Goal: Find specific page/section: Find specific page/section

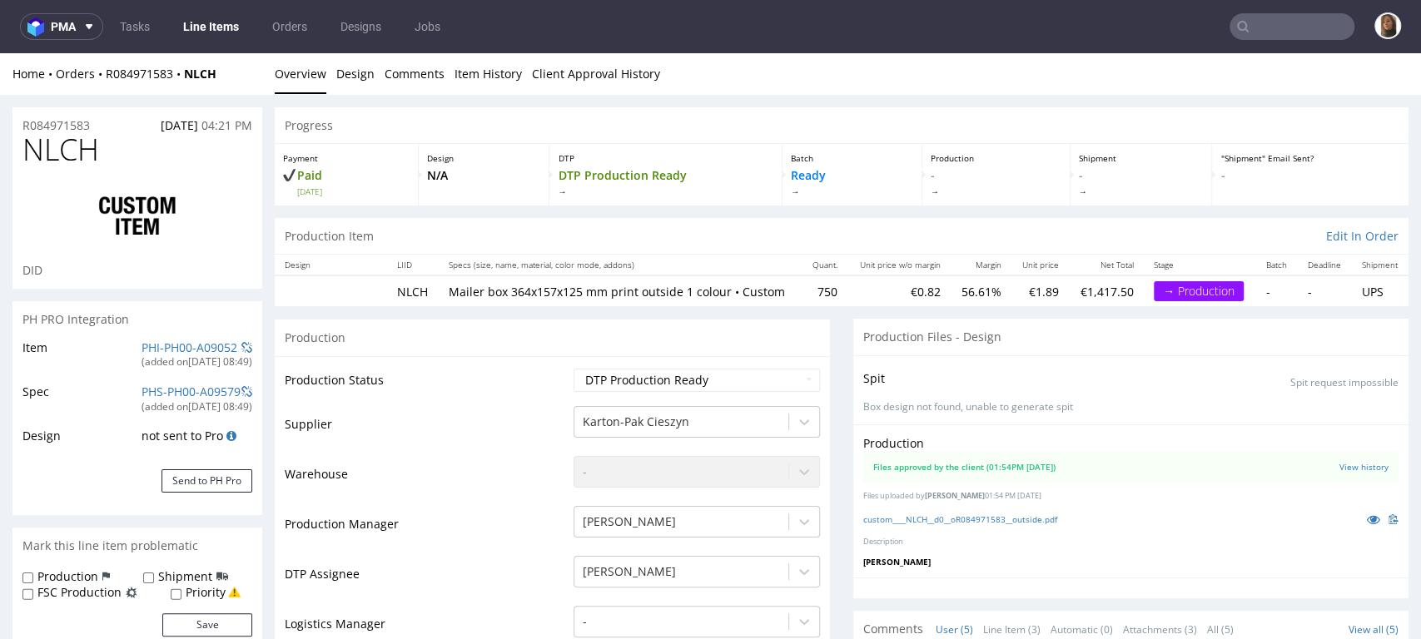
scroll to position [654, 0]
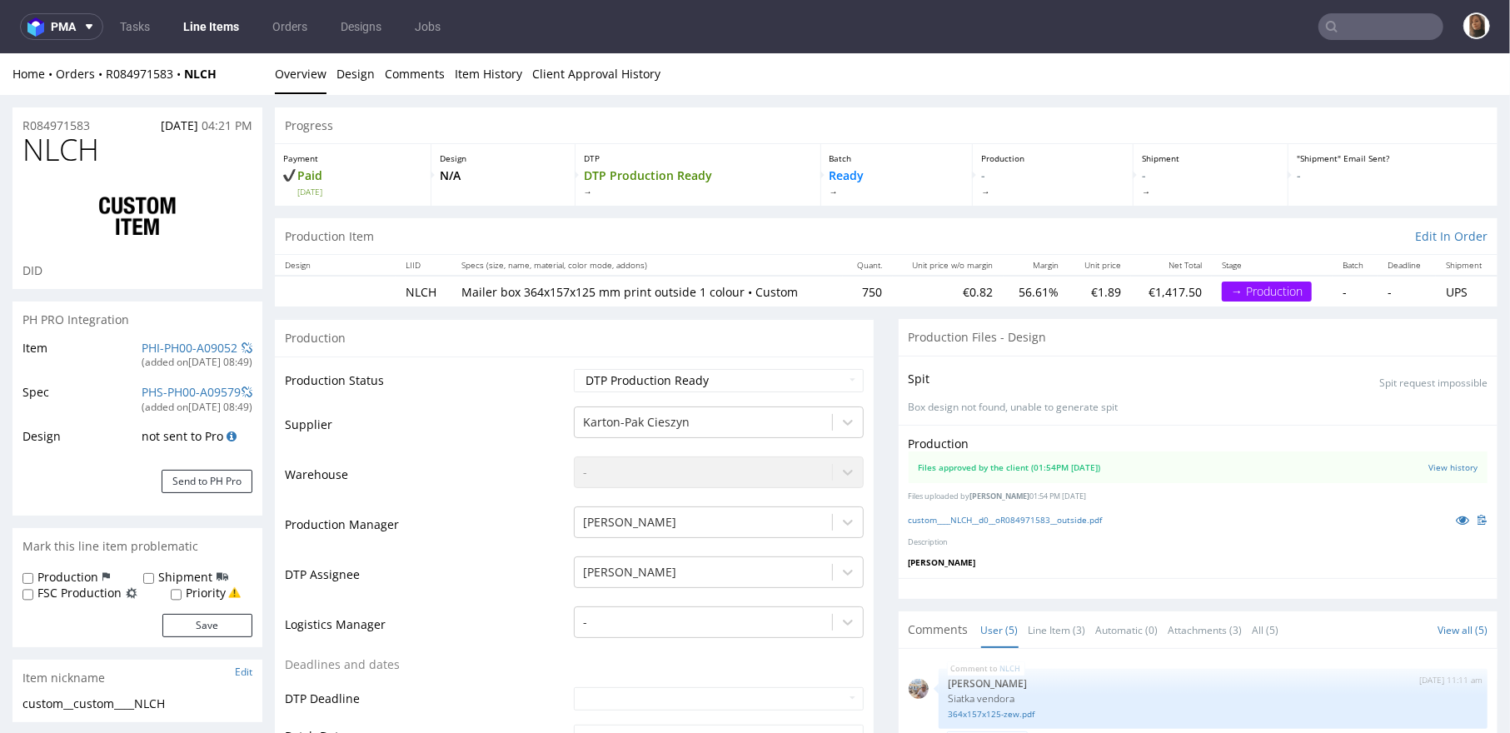
click at [1371, 23] on input "text" at bounding box center [1380, 26] width 125 height 27
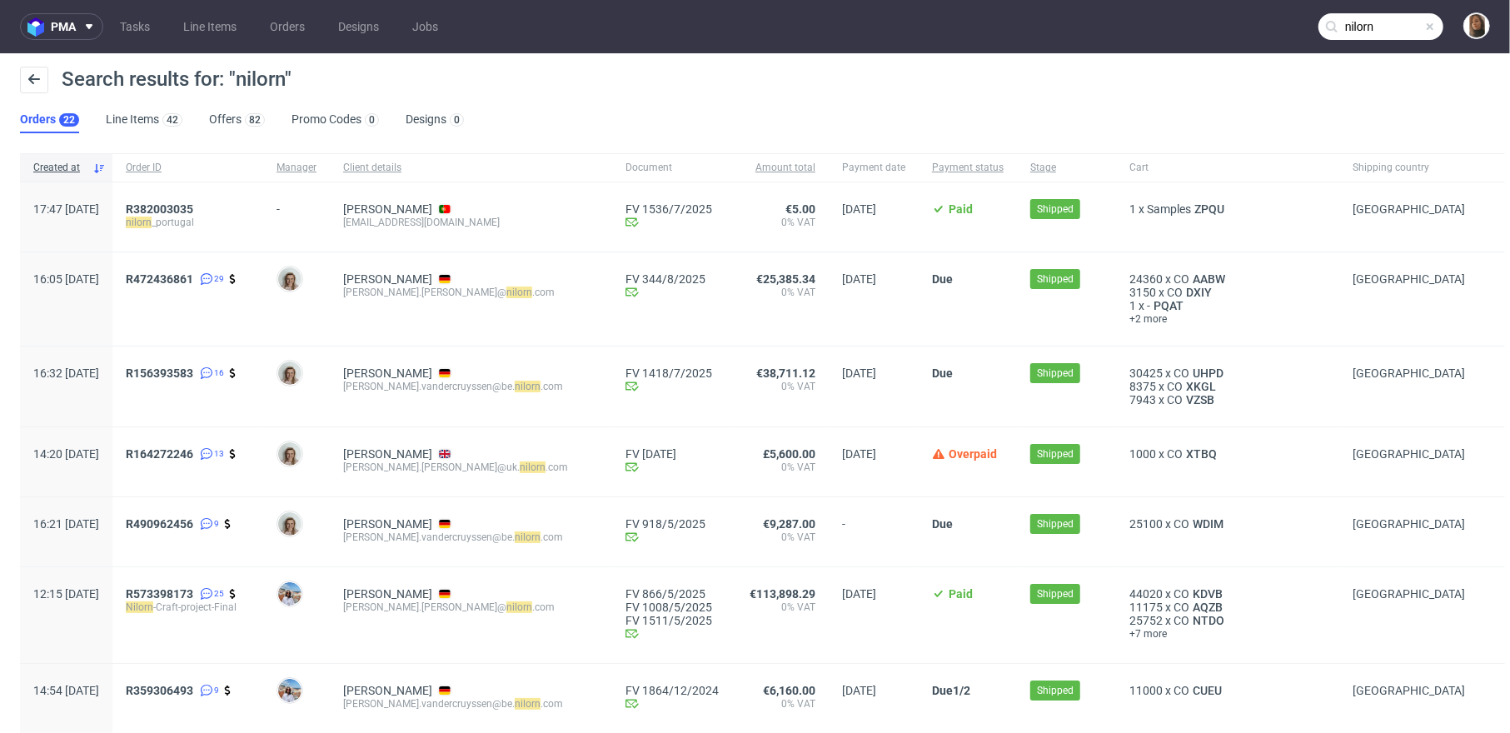
click at [1368, 21] on input "nilorn" at bounding box center [1380, 26] width 125 height 27
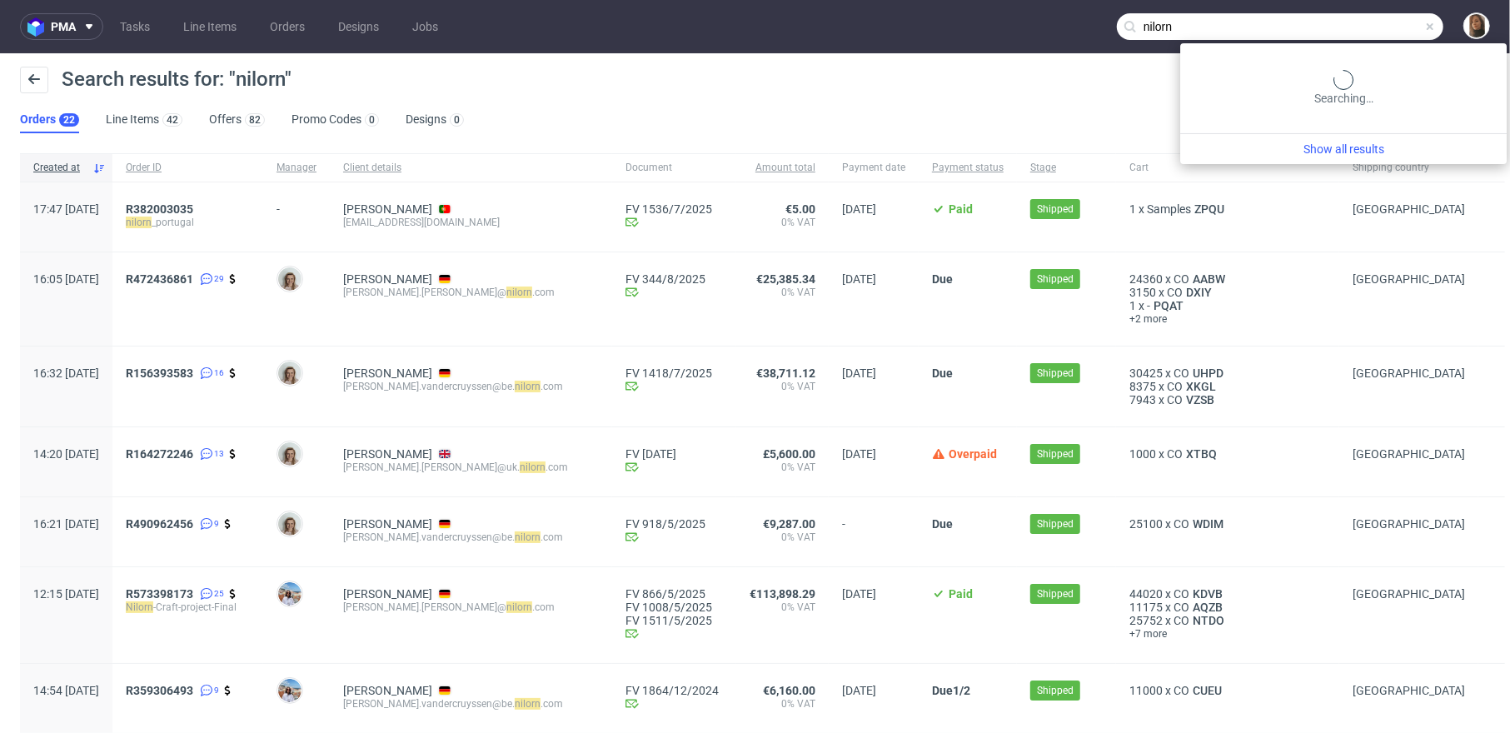
click at [1368, 21] on input "nilorn" at bounding box center [1280, 26] width 326 height 27
paste input "carla.magalhaes@pt.nilorn.com"
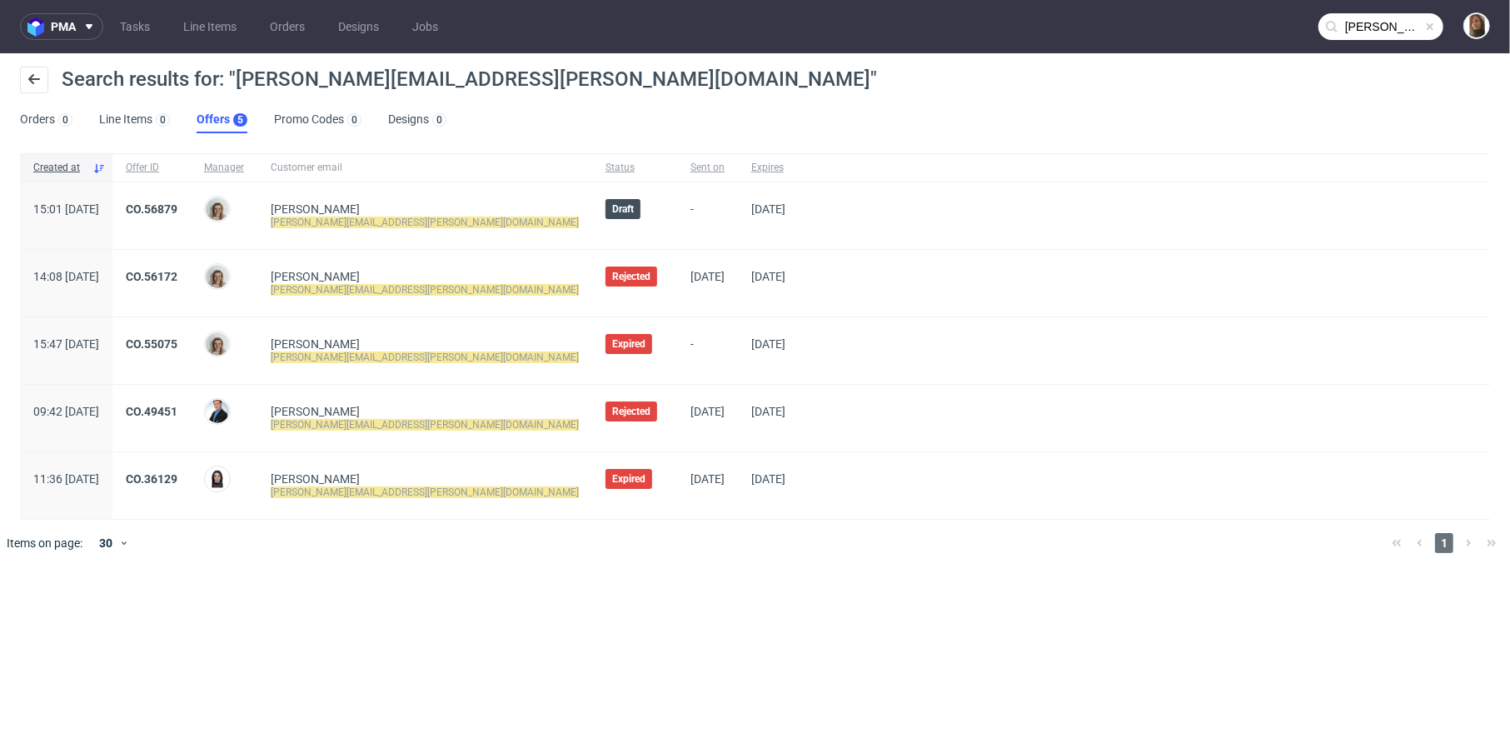
click at [1389, 43] on nav "pma Tasks Line Items Orders Designs Jobs carla.magalhaes@pt.nilorn.com" at bounding box center [755, 26] width 1510 height 53
click at [1384, 32] on input "carla.magalhaes@pt.nilorn.com" at bounding box center [1380, 26] width 125 height 27
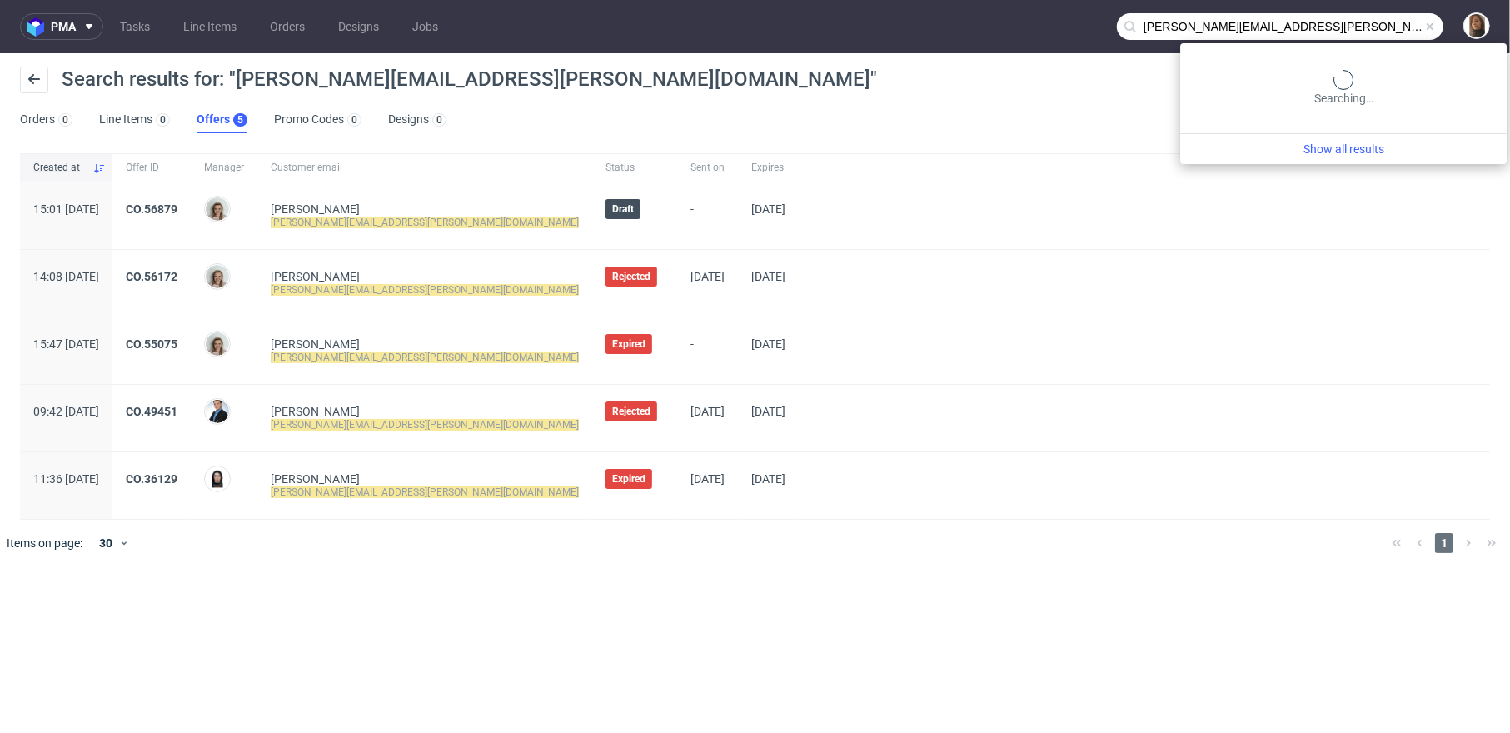
click at [1384, 32] on input "carla.magalhaes@pt.nilorn.com" at bounding box center [1280, 26] width 326 height 27
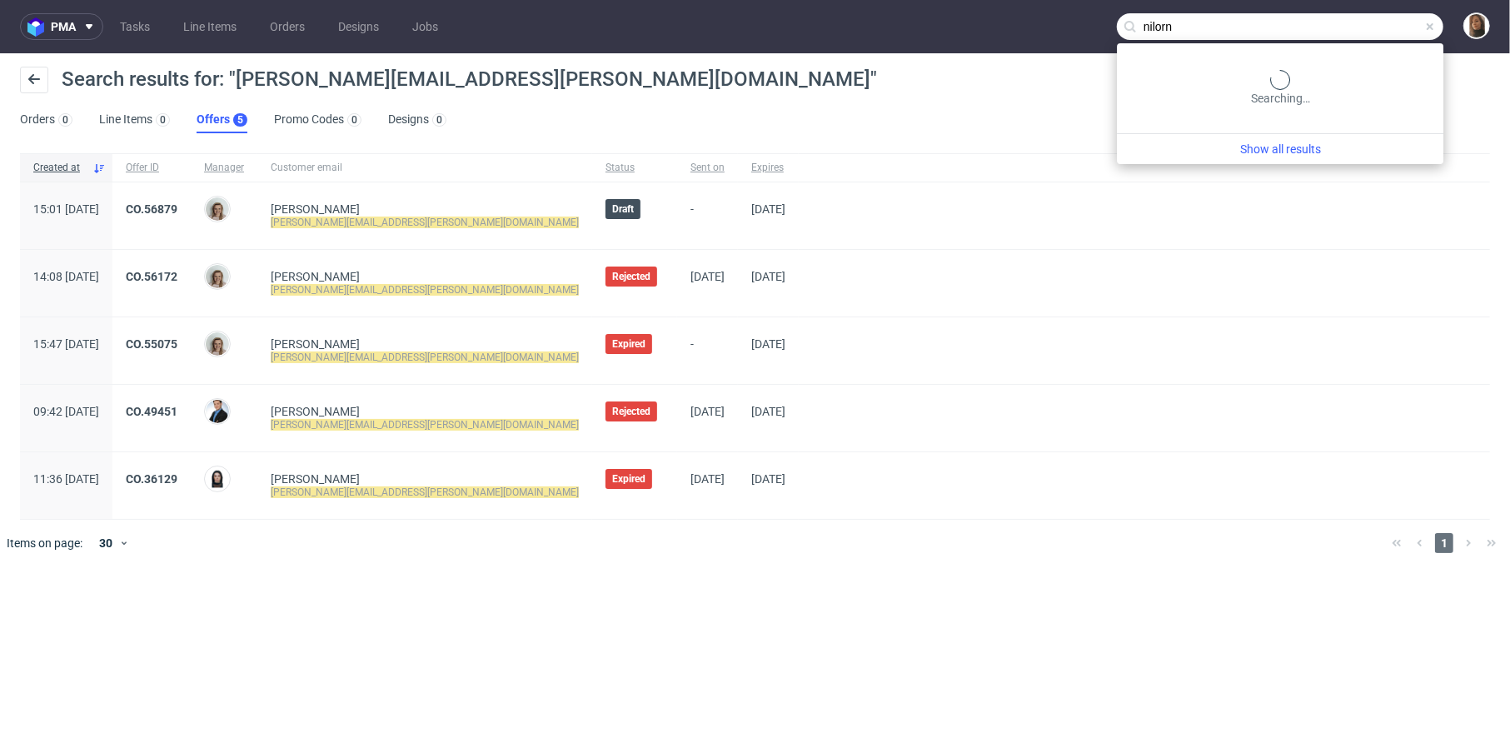
type input "nilorn"
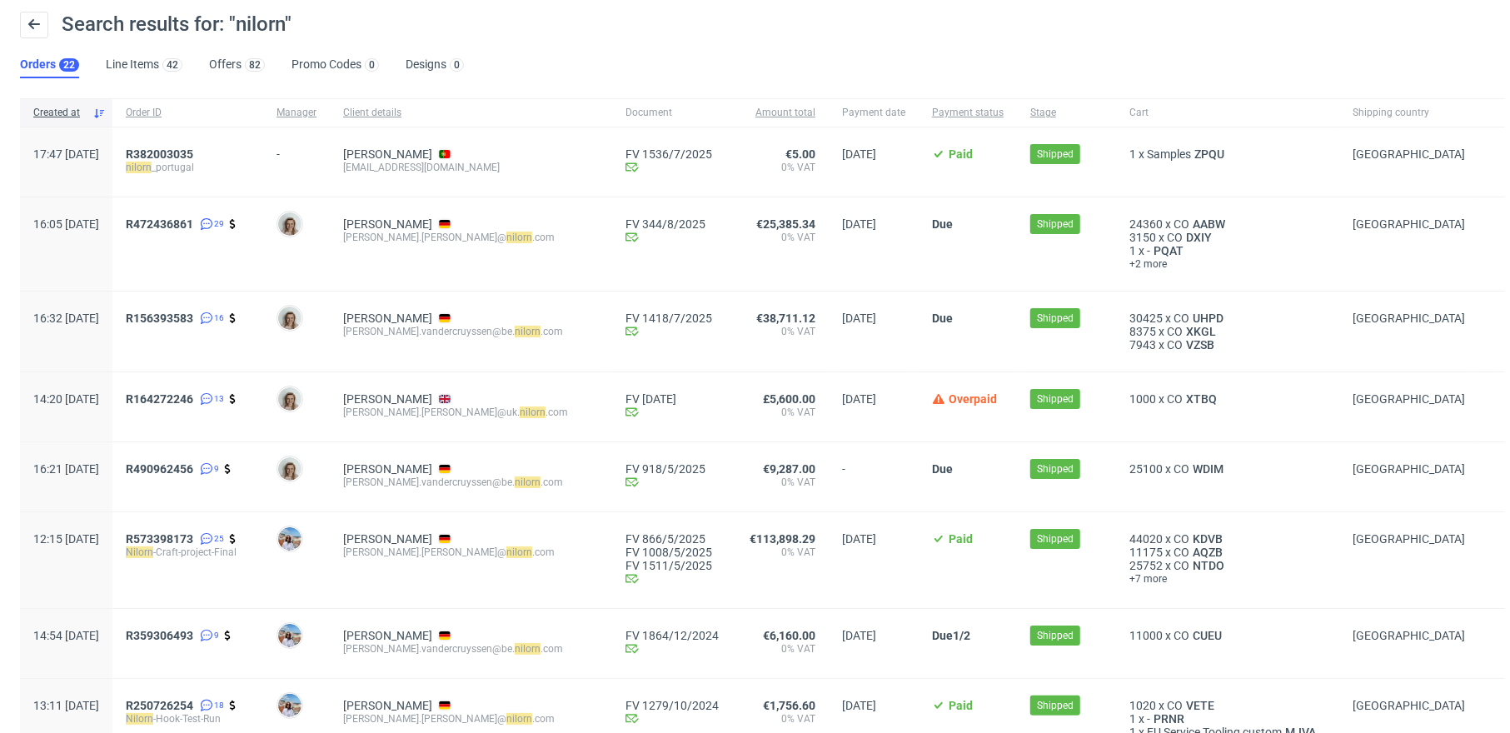
scroll to position [53, 0]
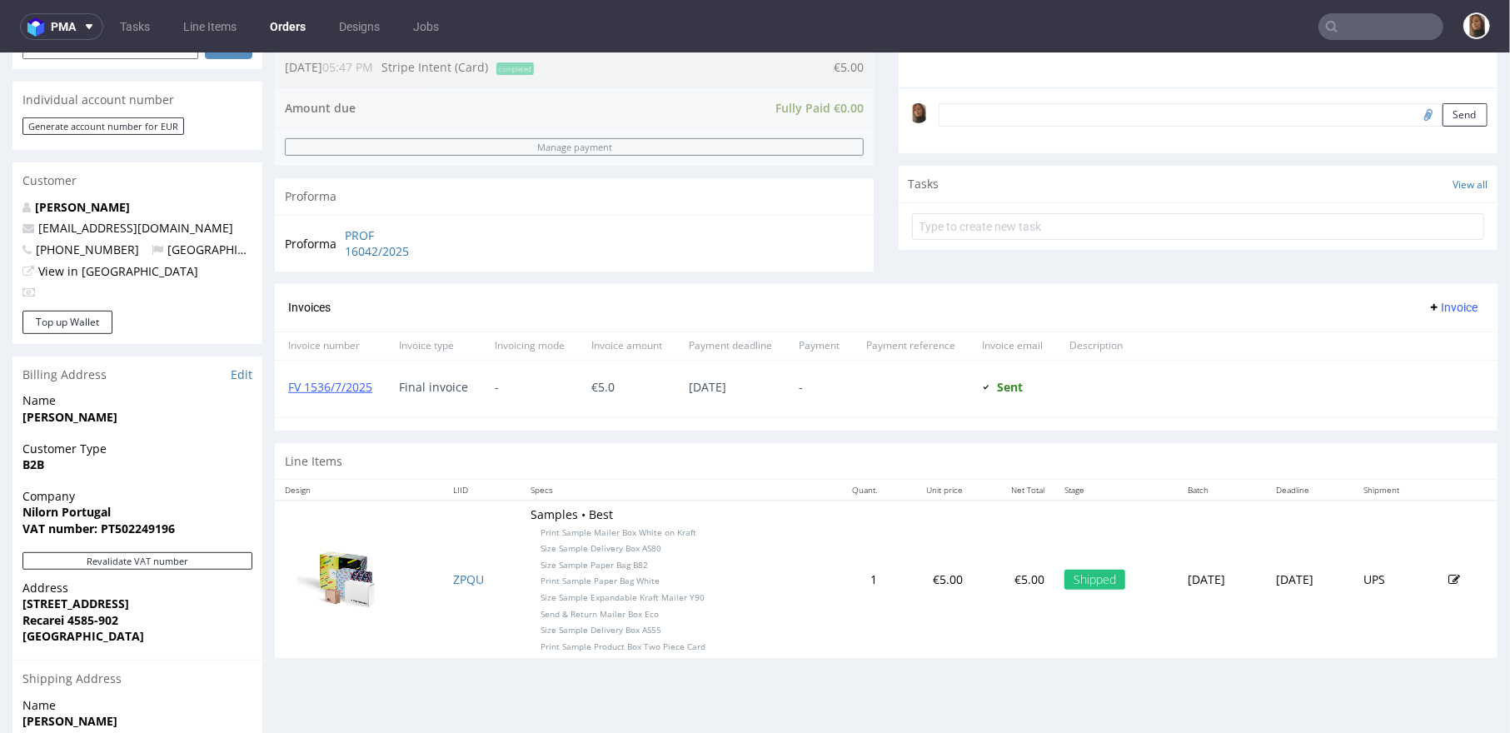
scroll to position [584, 0]
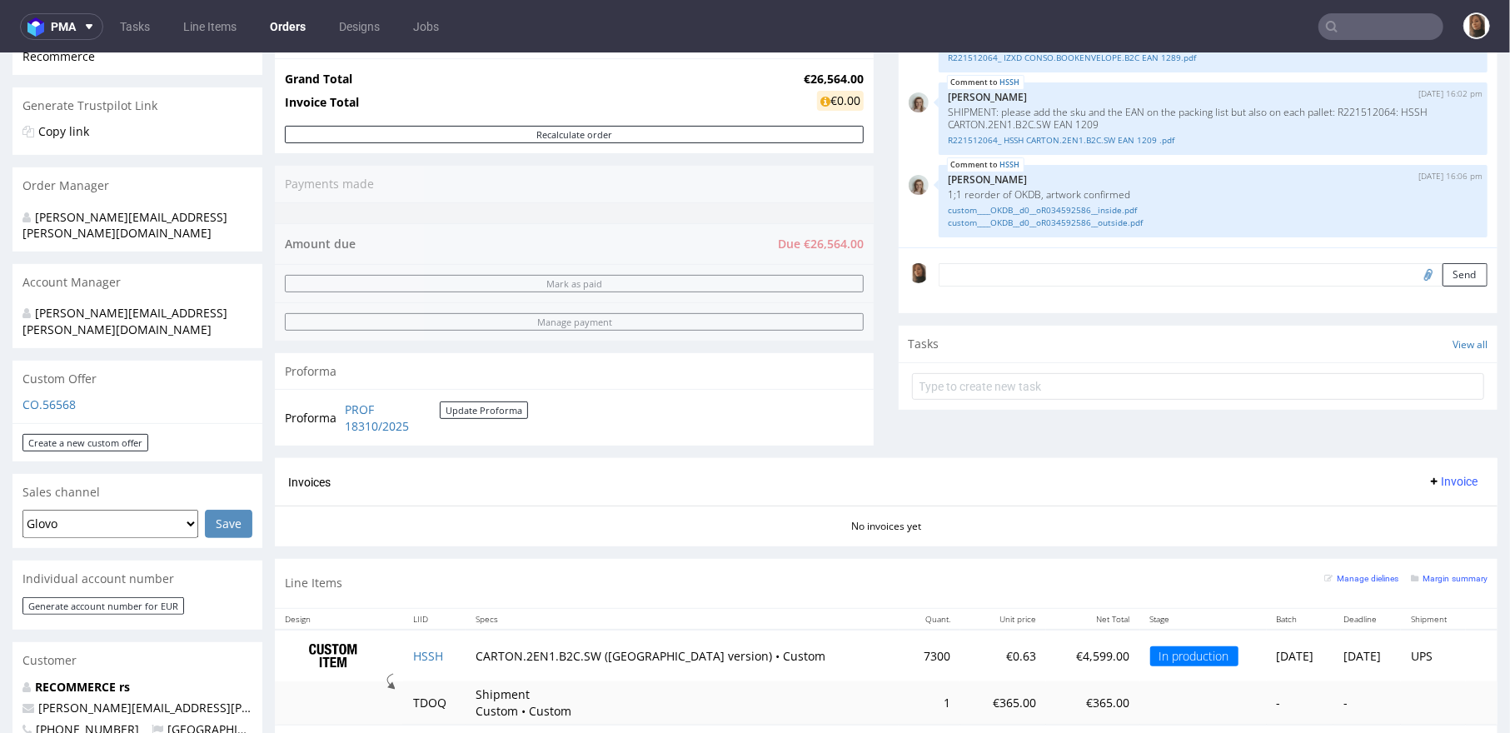
scroll to position [268, 0]
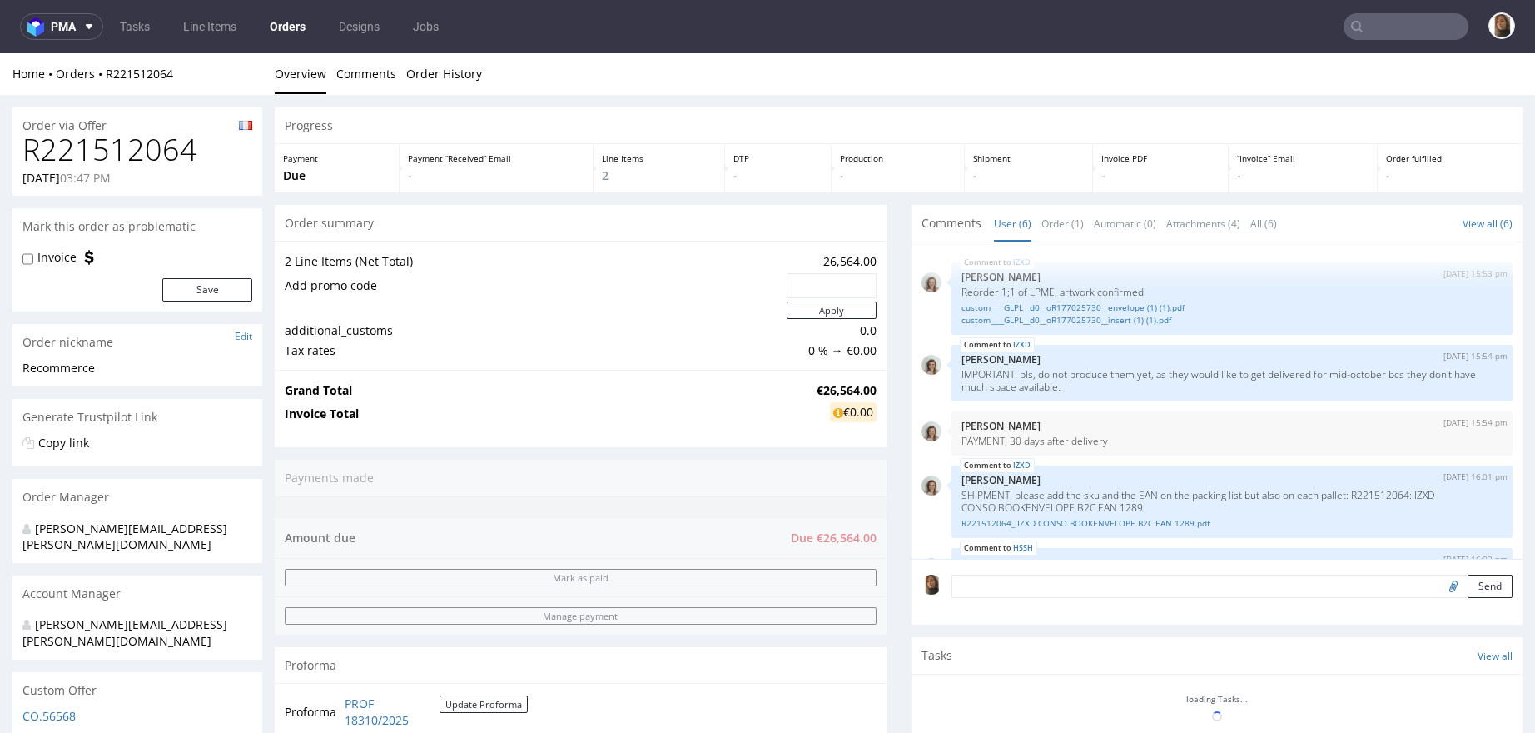
scroll to position [154, 0]
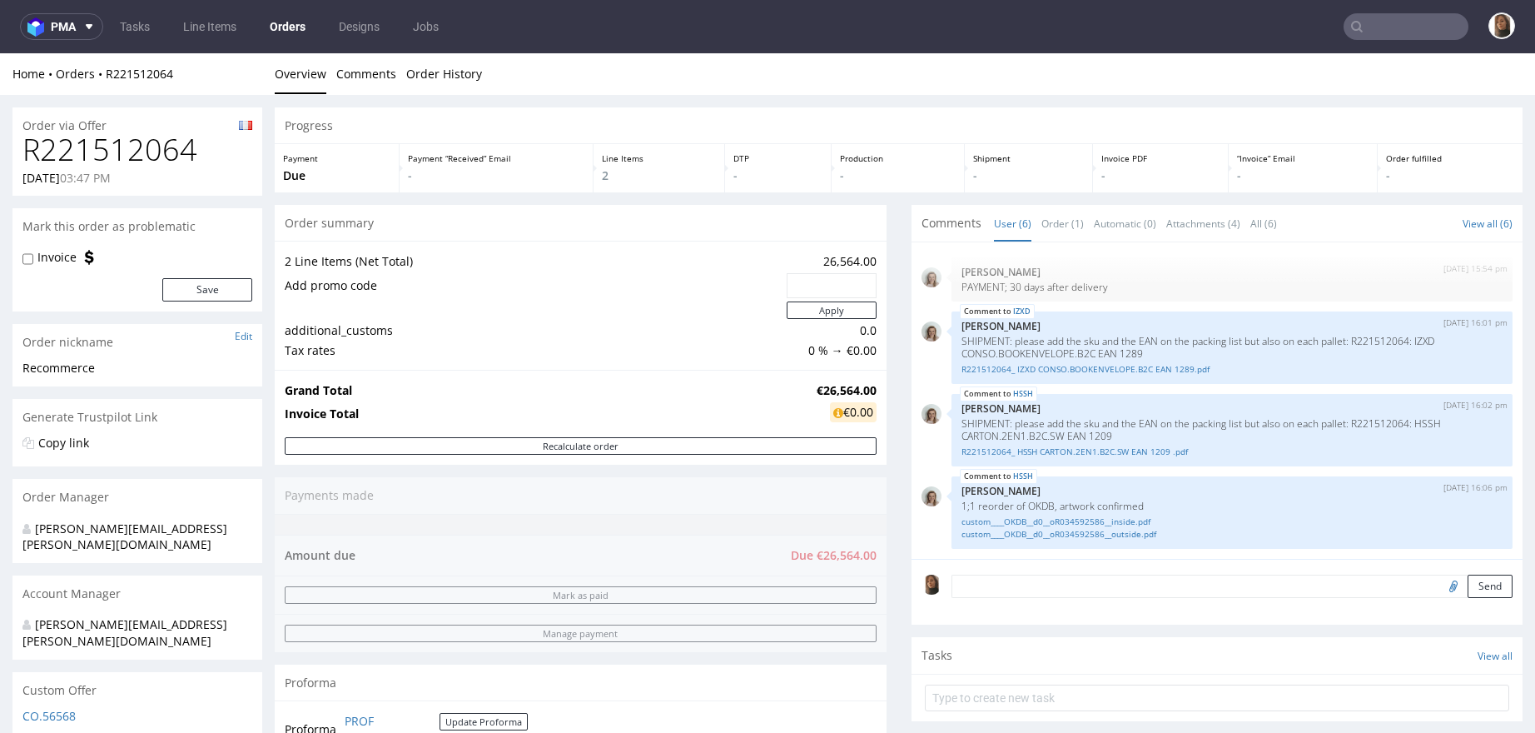
click at [138, 157] on h1 "R221512064" at bounding box center [137, 149] width 230 height 33
copy h1 "R221512064"
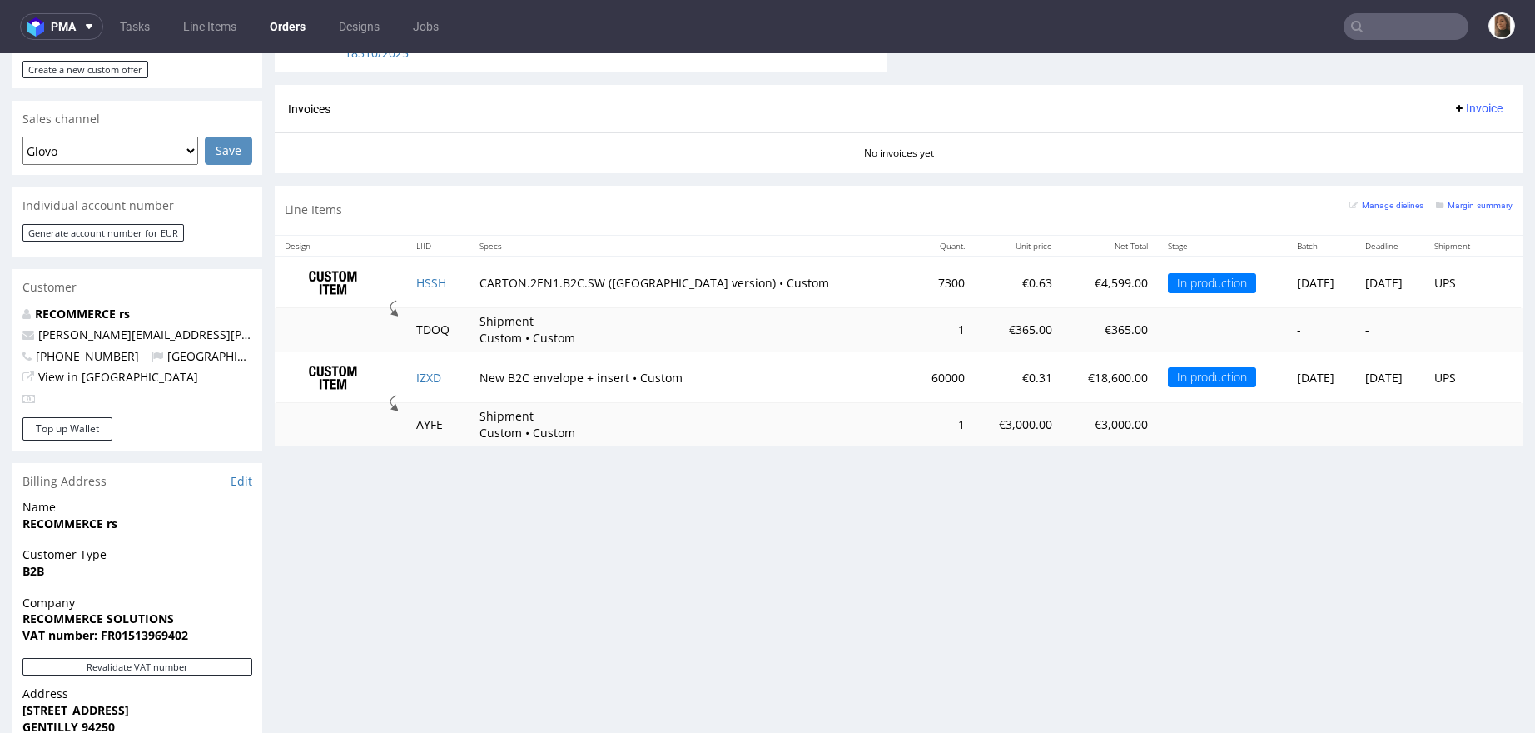
scroll to position [683, 0]
drag, startPoint x: 473, startPoint y: 280, endPoint x: 716, endPoint y: 277, distance: 243.1
click at [715, 278] on td "CARTON.2EN1.B2C.SW (Switzerland version) • Custom" at bounding box center [690, 284] width 441 height 52
copy td "CARTON.2EN1.B2C.SW (Switzerland version)"
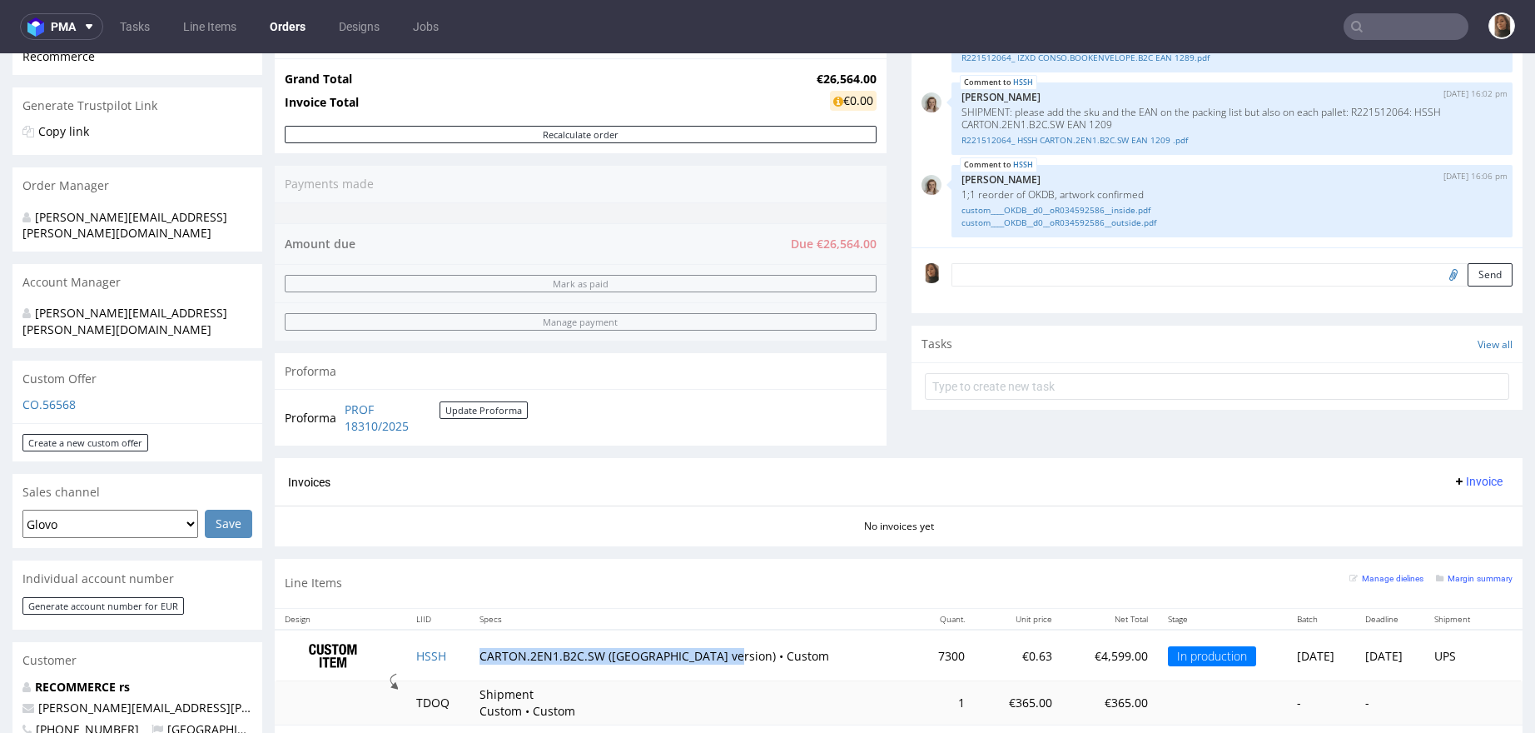
scroll to position [468, 0]
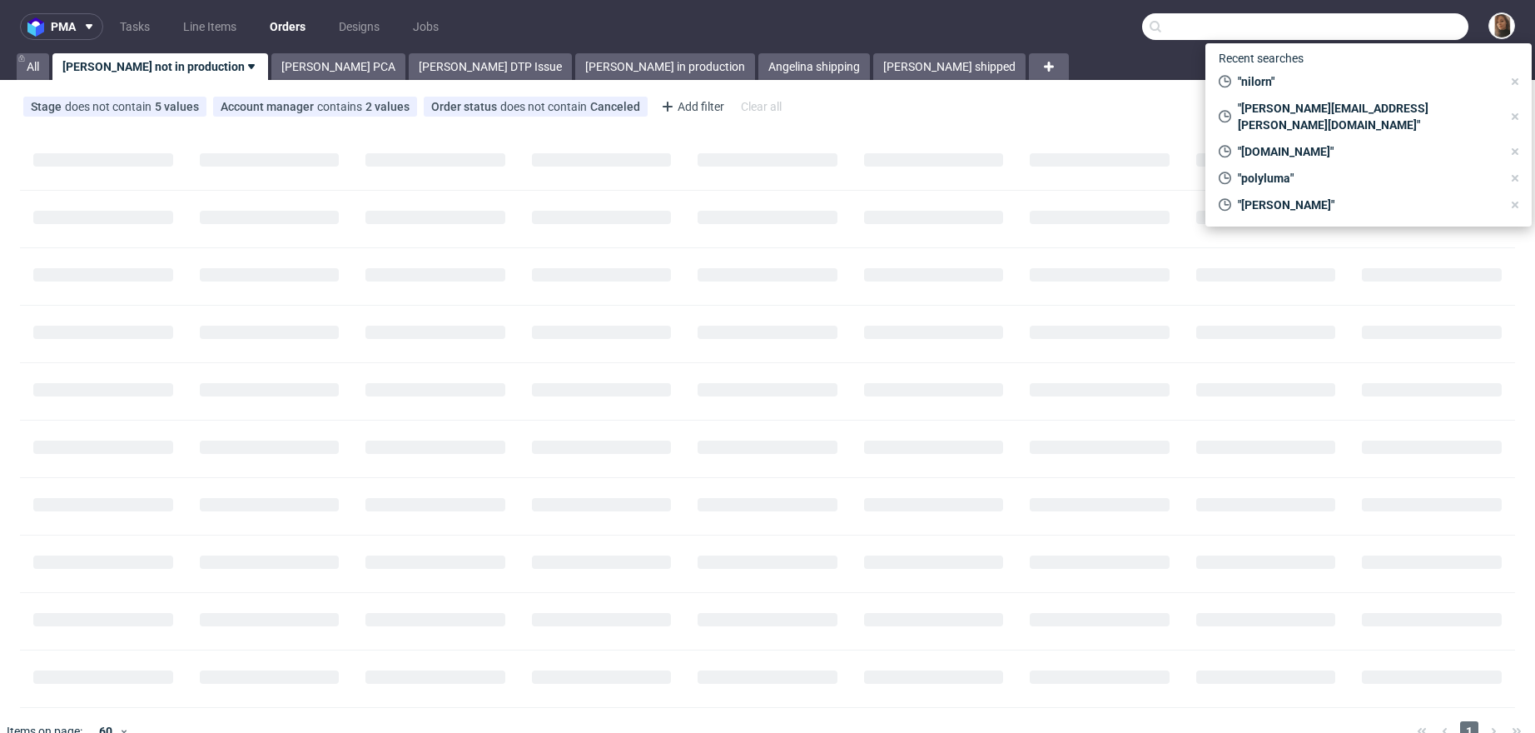
click at [1405, 27] on input "text" at bounding box center [1305, 26] width 326 height 27
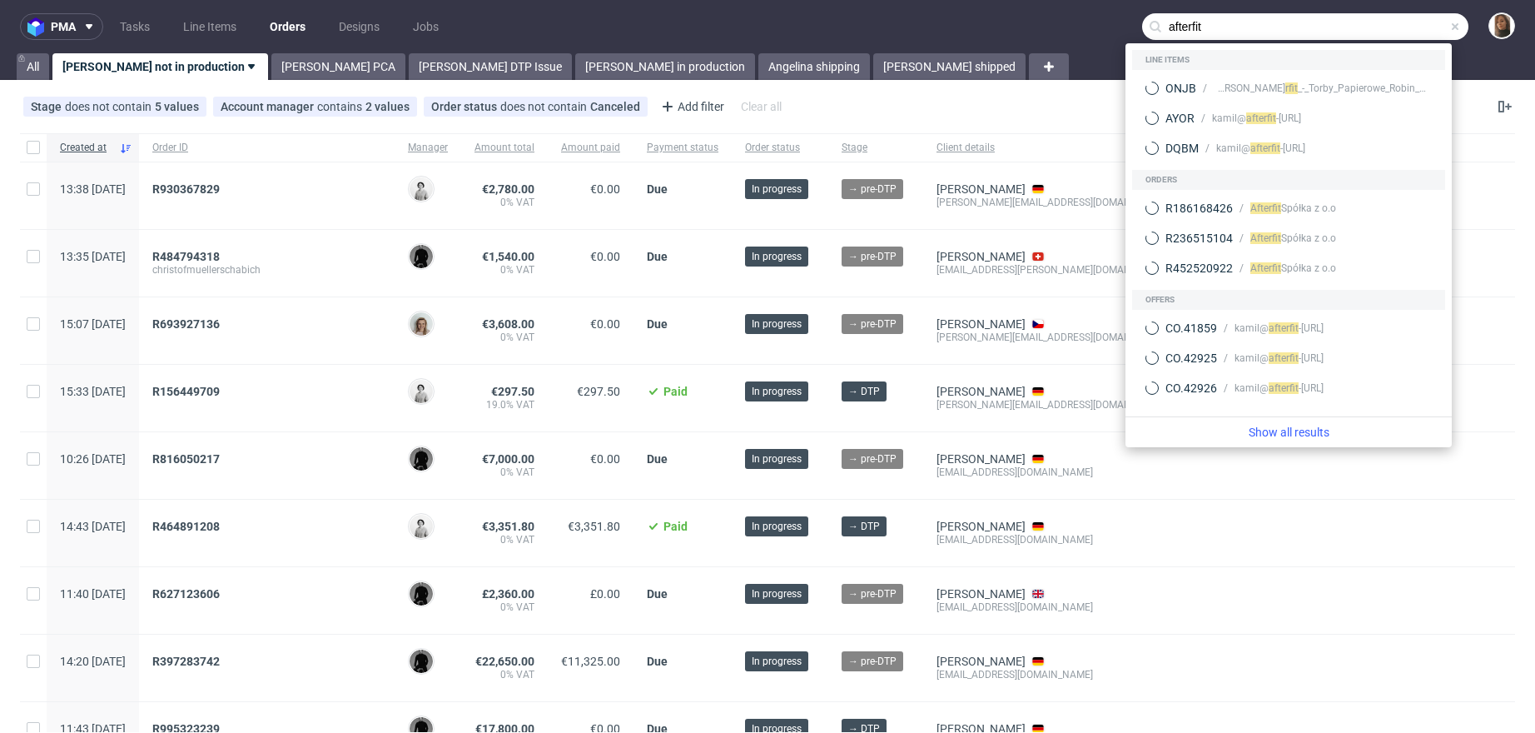
type input "afterfit"
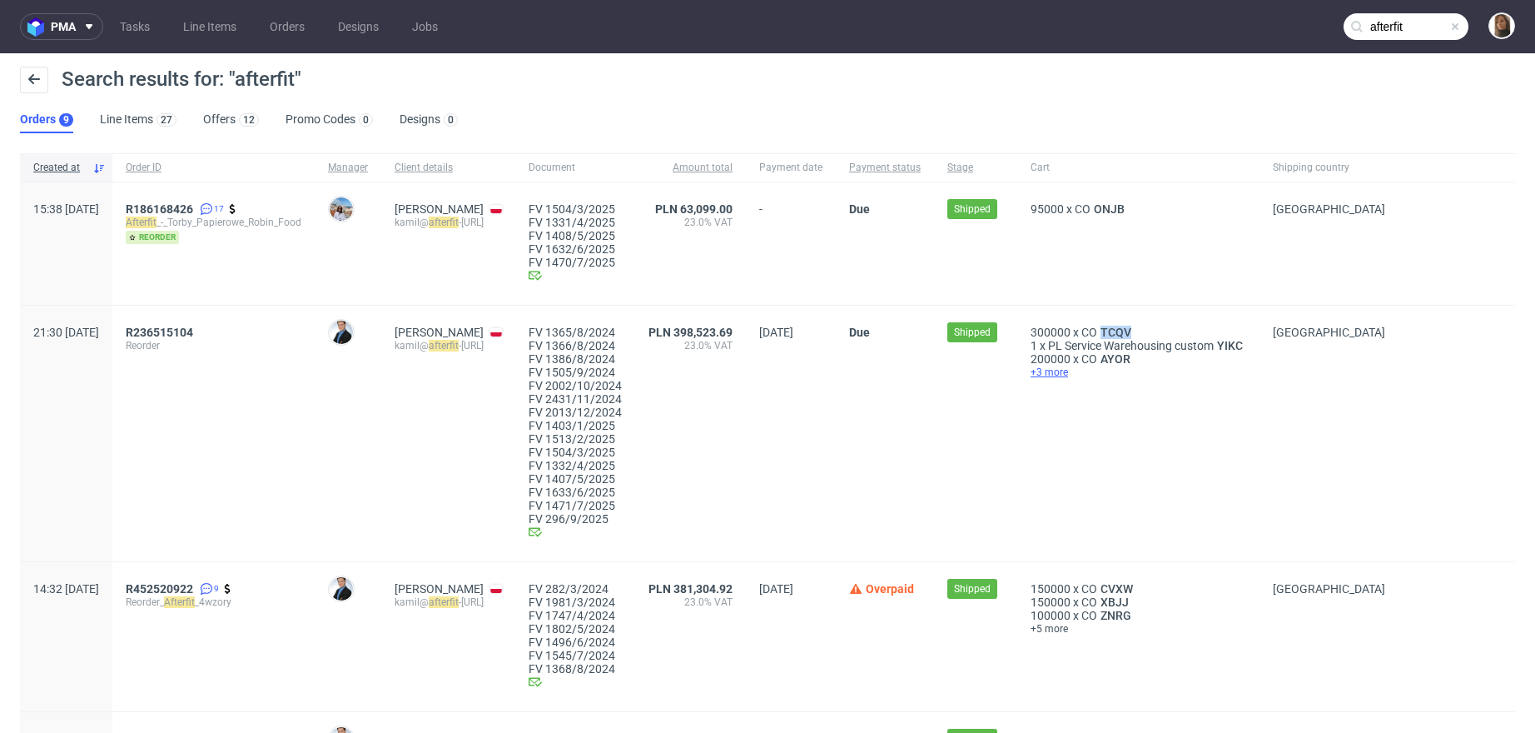
click at [1100, 372] on span "+3 more" at bounding box center [1139, 372] width 216 height 13
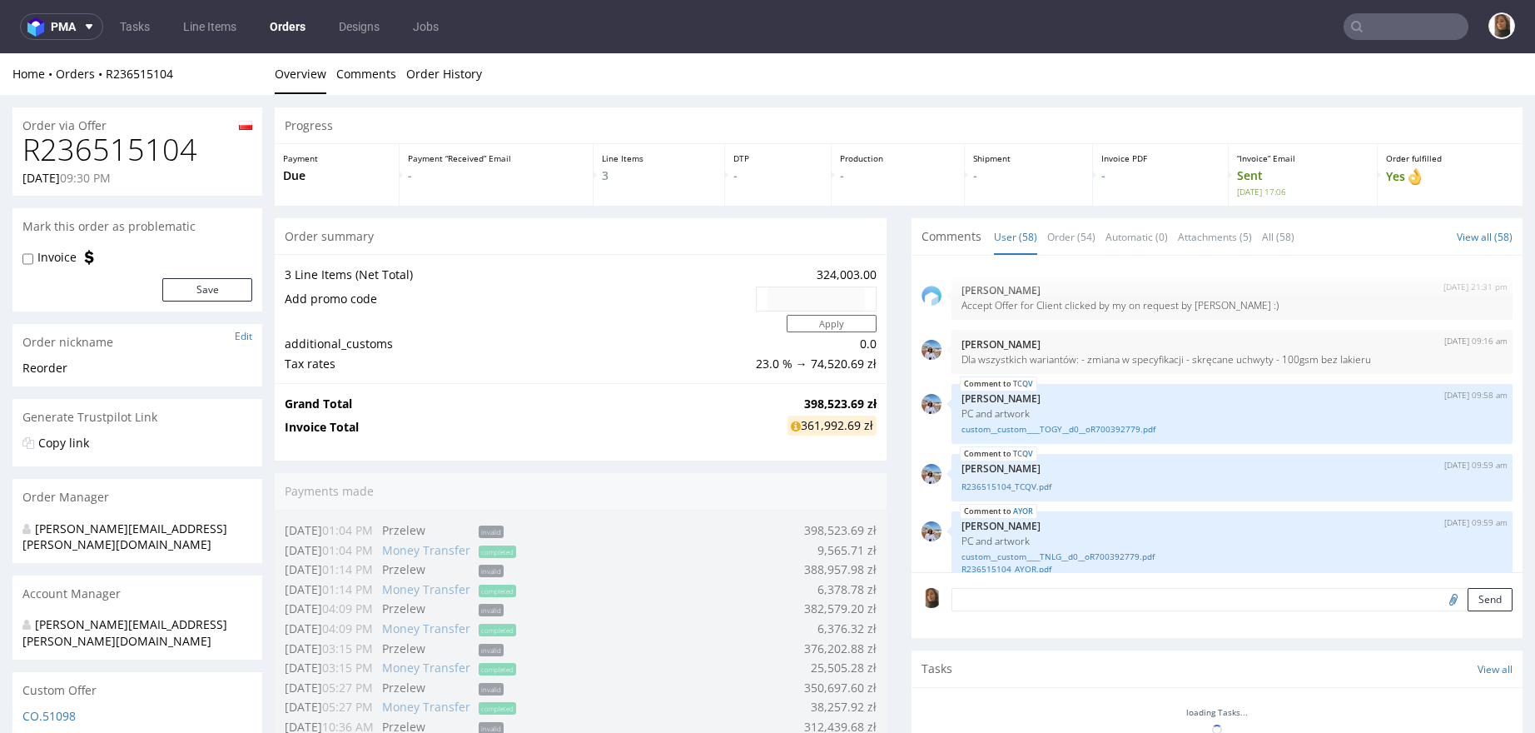
scroll to position [3062, 0]
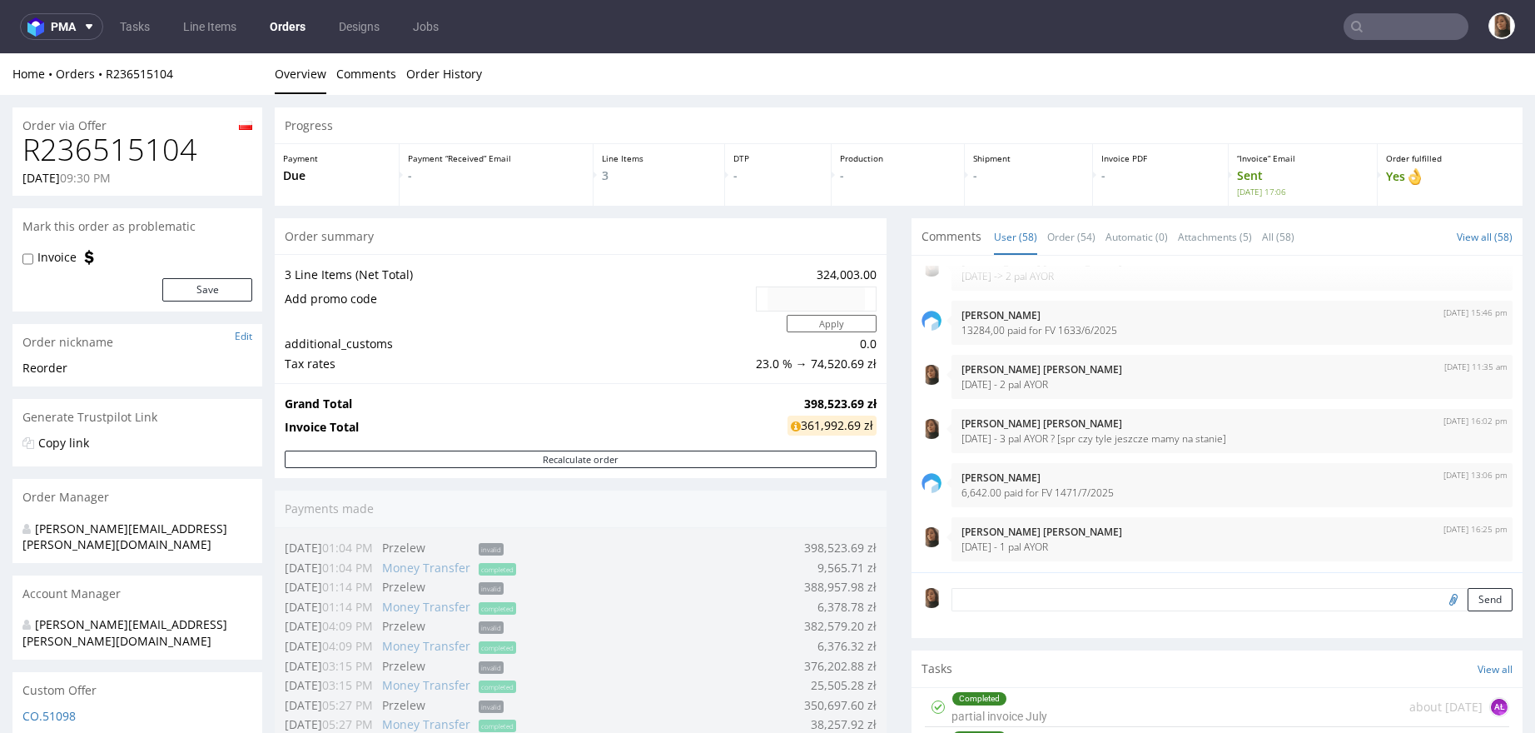
click at [151, 149] on h1 "R236515104" at bounding box center [137, 149] width 230 height 33
copy h1 "R236515104"
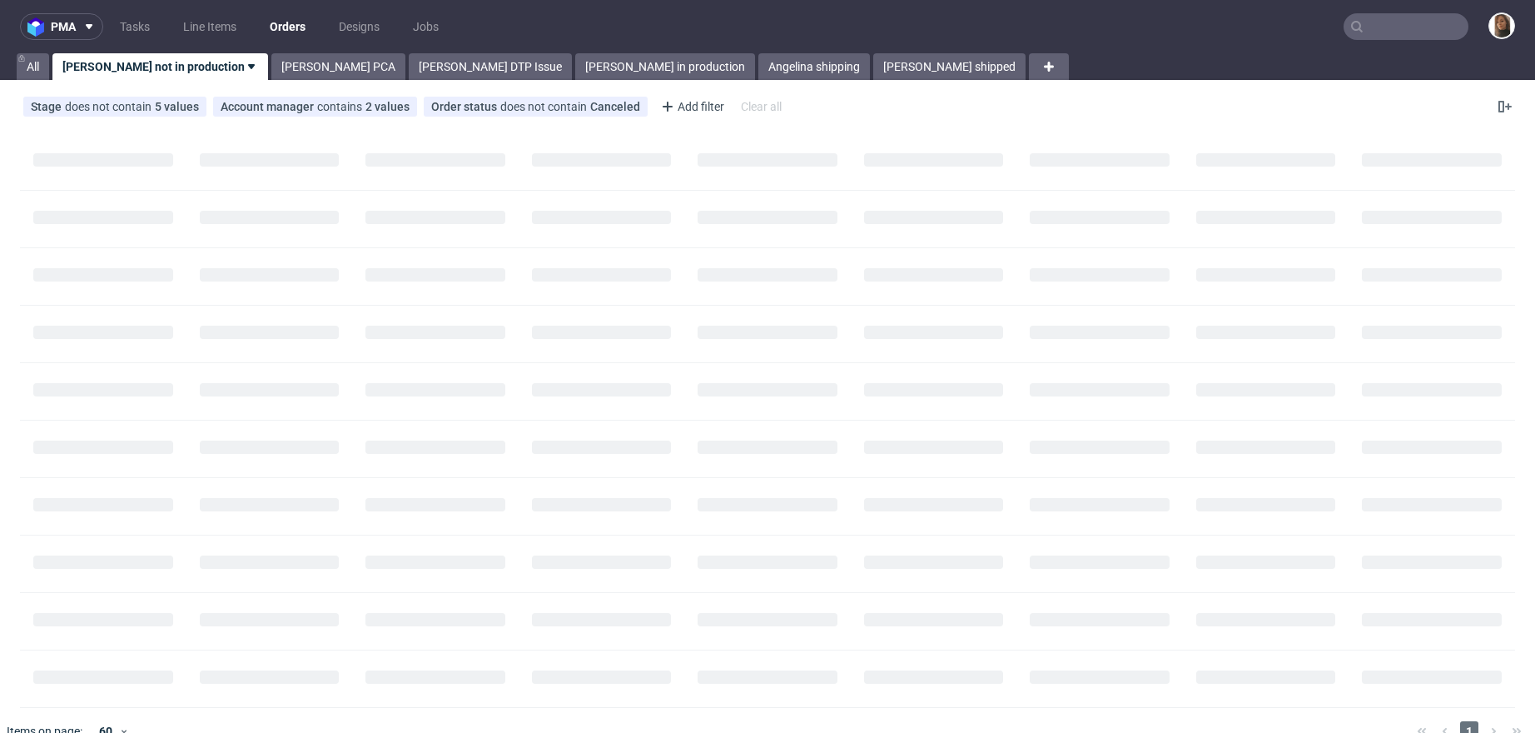
click at [1428, 34] on input "text" at bounding box center [1406, 26] width 125 height 27
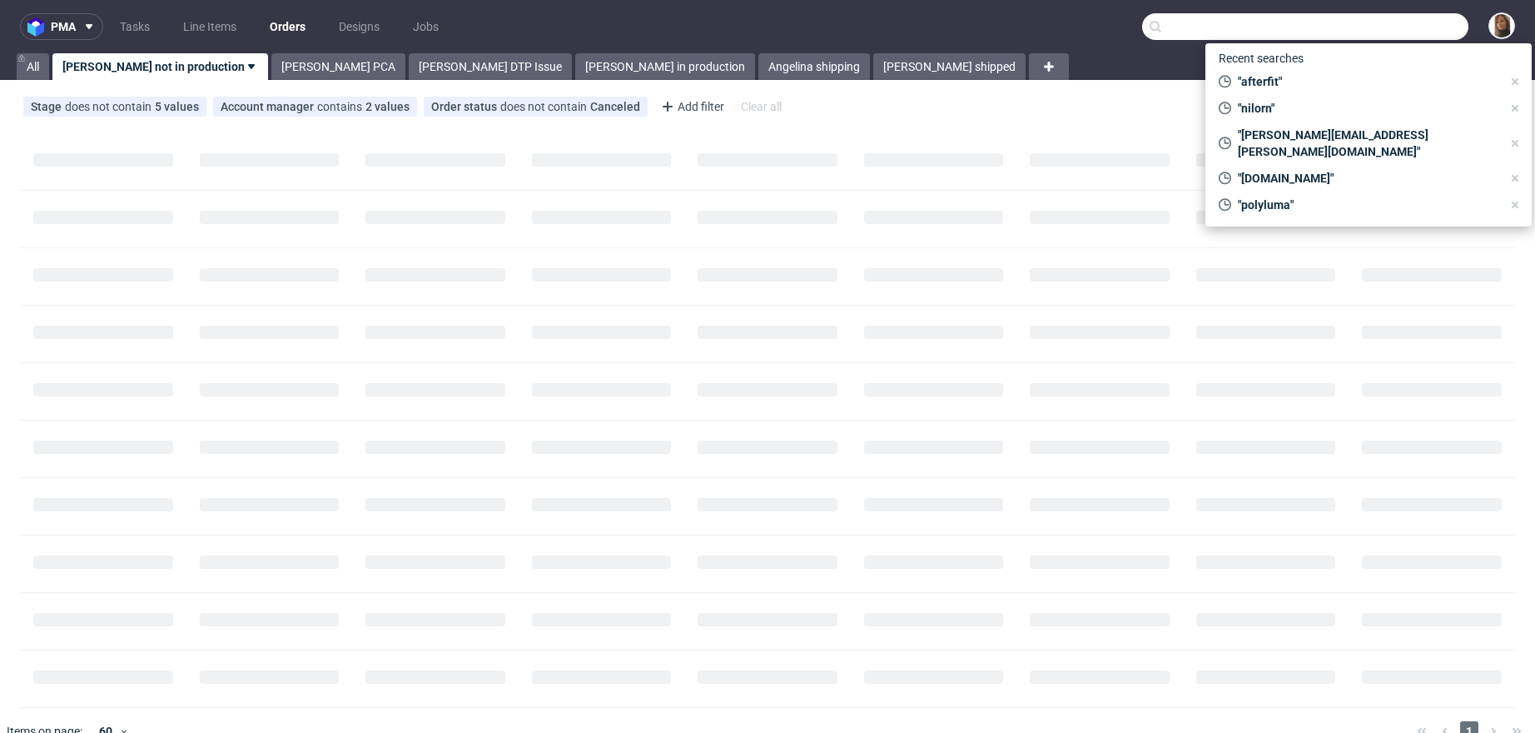
paste input "[EMAIL_ADDRESS][DOMAIN_NAME]"
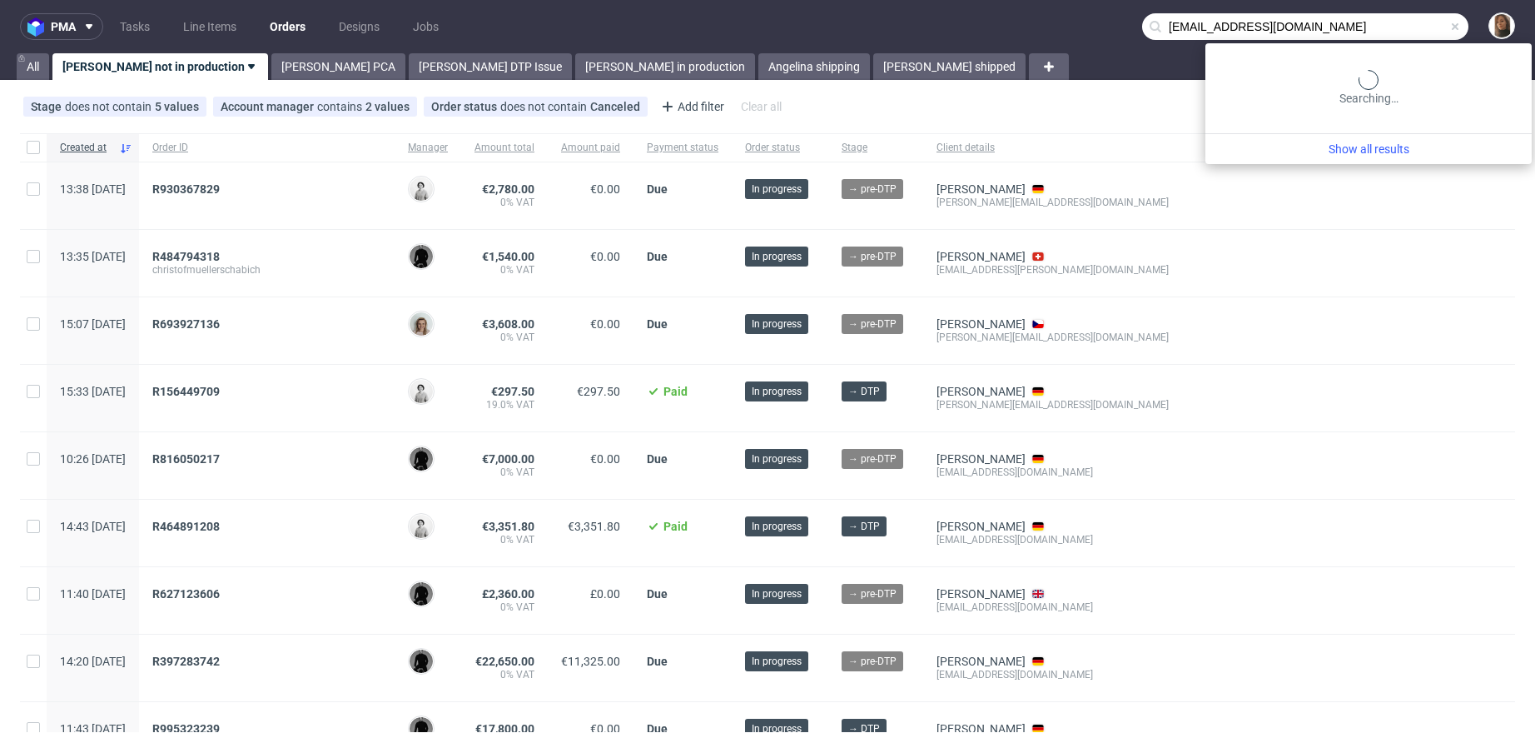
type input "[EMAIL_ADDRESS][DOMAIN_NAME]"
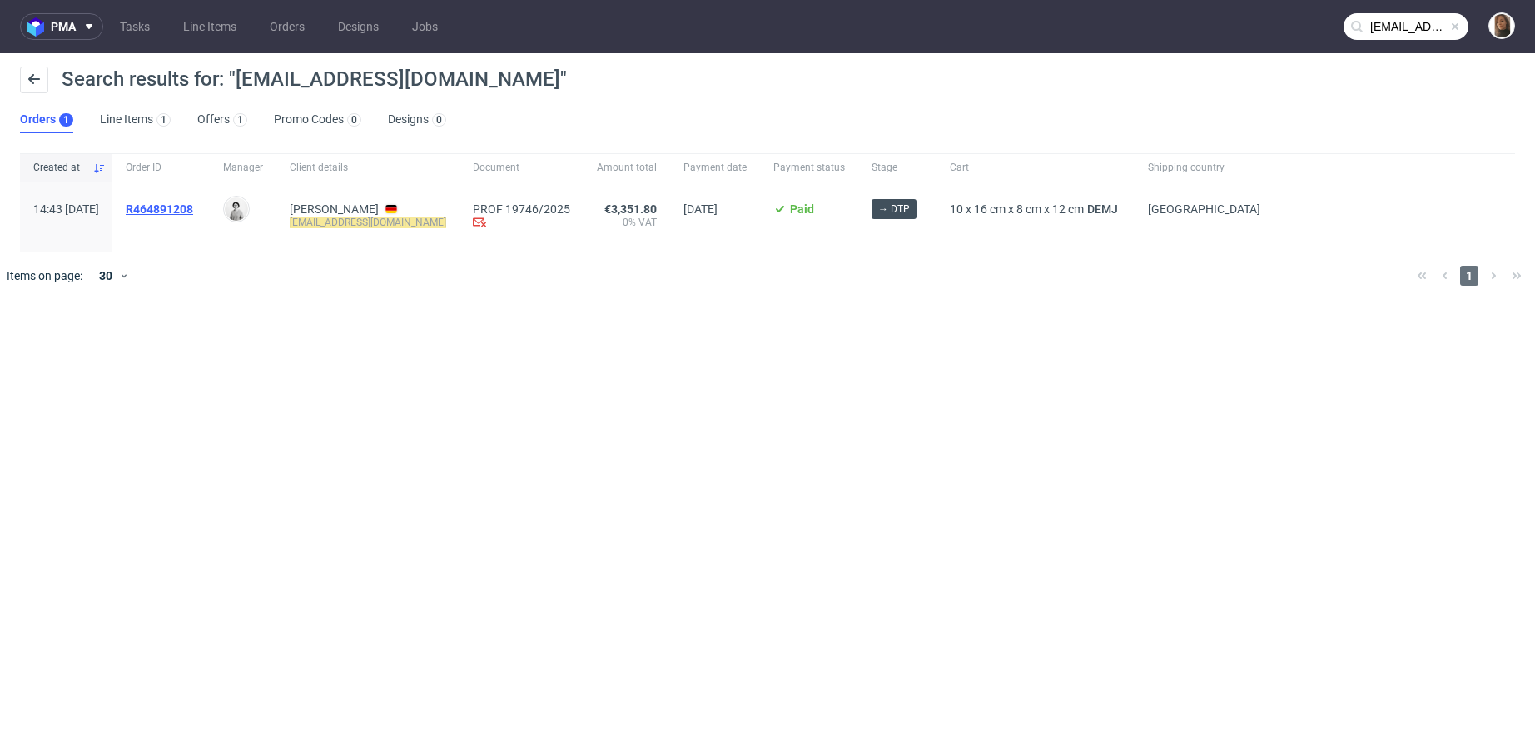
click at [176, 210] on span "R464891208" at bounding box center [159, 208] width 67 height 13
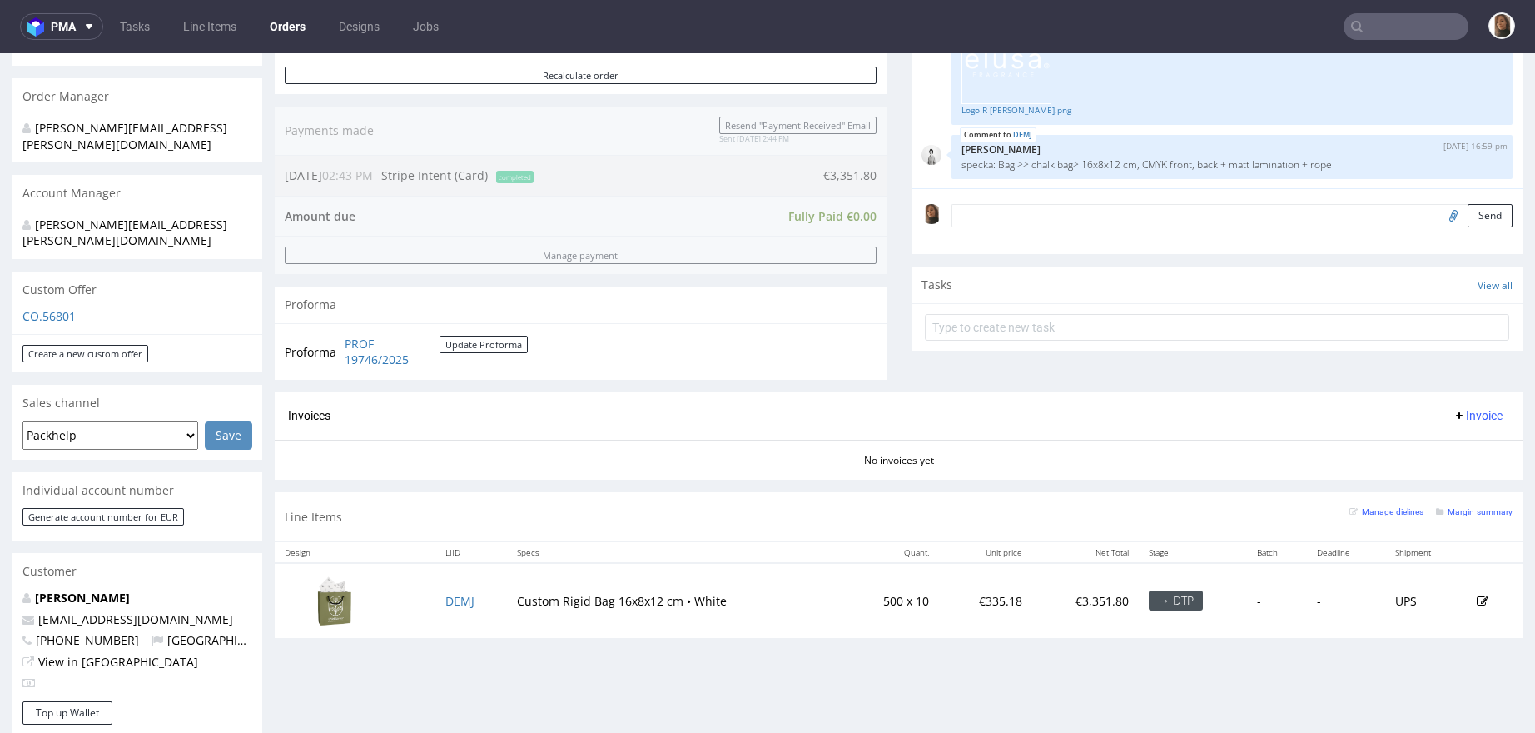
scroll to position [624, 0]
